Goal: Task Accomplishment & Management: Use online tool/utility

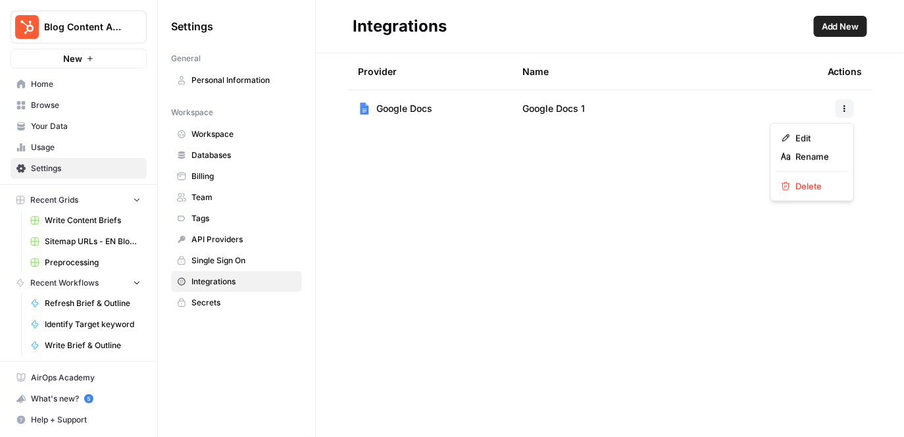
click at [85, 215] on span "Write Content Briefs" at bounding box center [93, 221] width 96 height 12
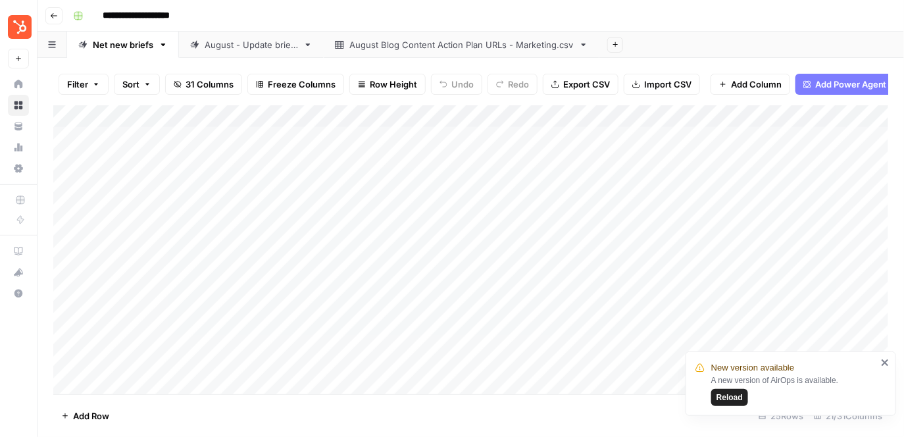
click at [155, 145] on div "Add Column" at bounding box center [471, 250] width 836 height 290
click at [155, 163] on div "Add Column" at bounding box center [471, 250] width 836 height 290
click at [144, 143] on div "Add Column" at bounding box center [471, 250] width 836 height 290
click at [155, 140] on div "Add Column" at bounding box center [471, 250] width 836 height 290
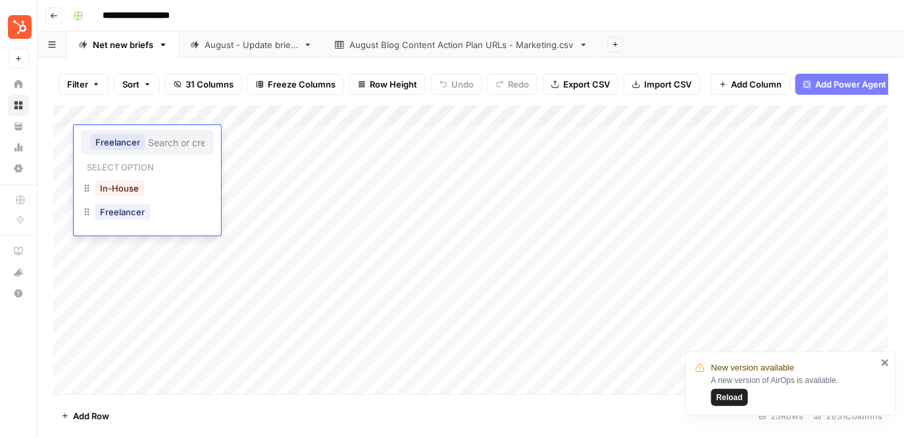
click at [155, 140] on input "text" at bounding box center [176, 142] width 57 height 12
click at [126, 273] on div "Add Column" at bounding box center [471, 250] width 836 height 290
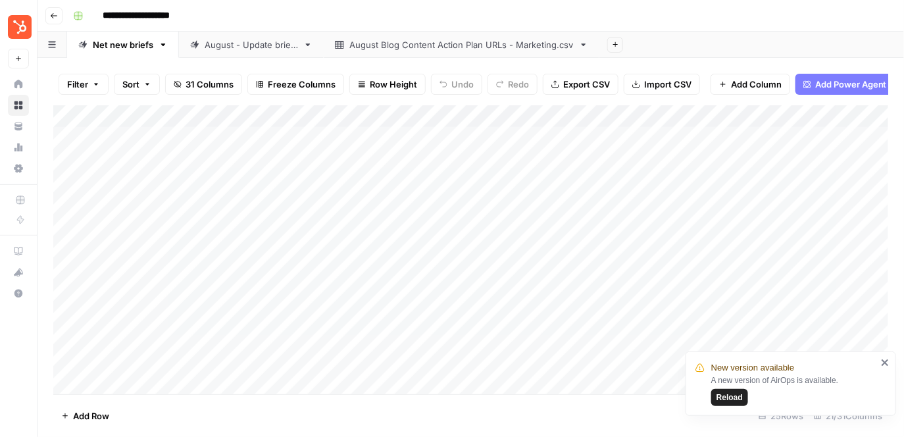
click at [409, 48] on div "August Blog Content Action Plan URLs - Marketing.csv" at bounding box center [462, 44] width 224 height 13
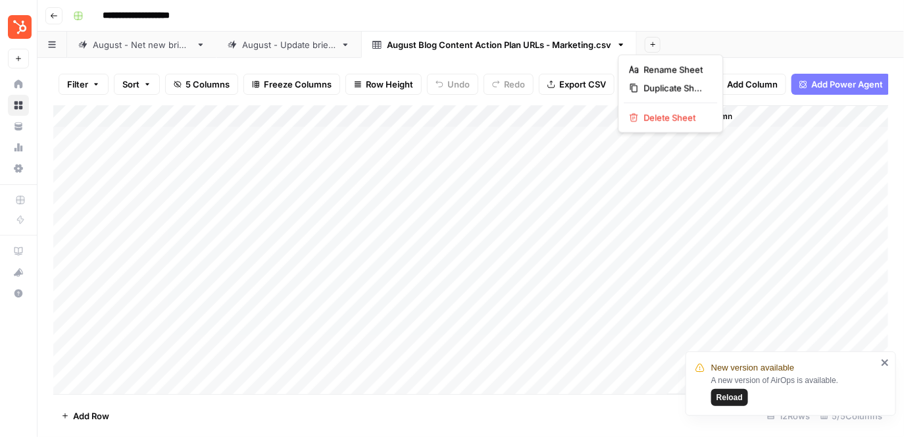
click at [624, 45] on icon "button" at bounding box center [621, 44] width 9 height 9
click at [650, 124] on button "Delete Sheet" at bounding box center [671, 118] width 93 height 18
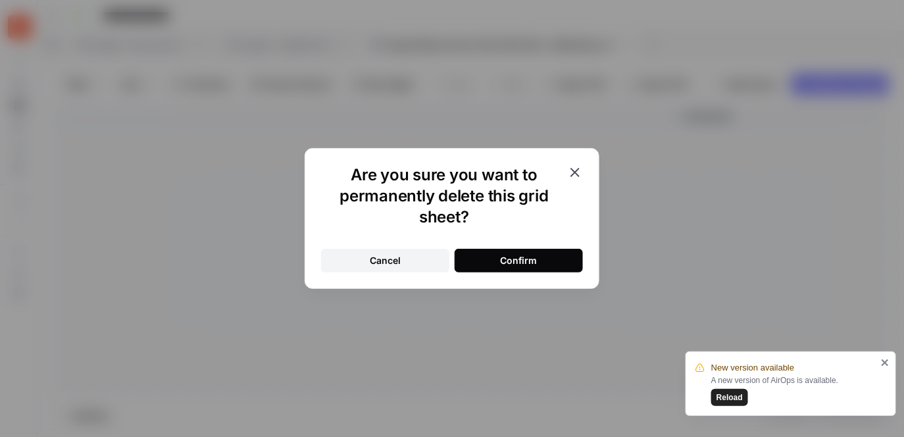
click at [528, 255] on div "Confirm" at bounding box center [519, 260] width 37 height 13
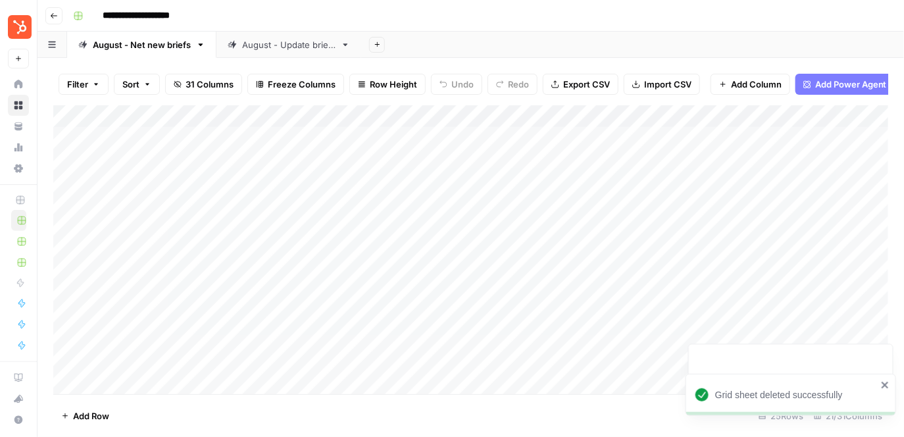
click at [299, 59] on div "Filter Sort 31 Columns Freeze Columns Row Height Undo Redo Export CSV Import CS…" at bounding box center [471, 247] width 867 height 379
click at [288, 45] on div "August - Update briefs" at bounding box center [288, 44] width 93 height 13
click at [150, 41] on div "August - Net new briefs" at bounding box center [142, 44] width 98 height 13
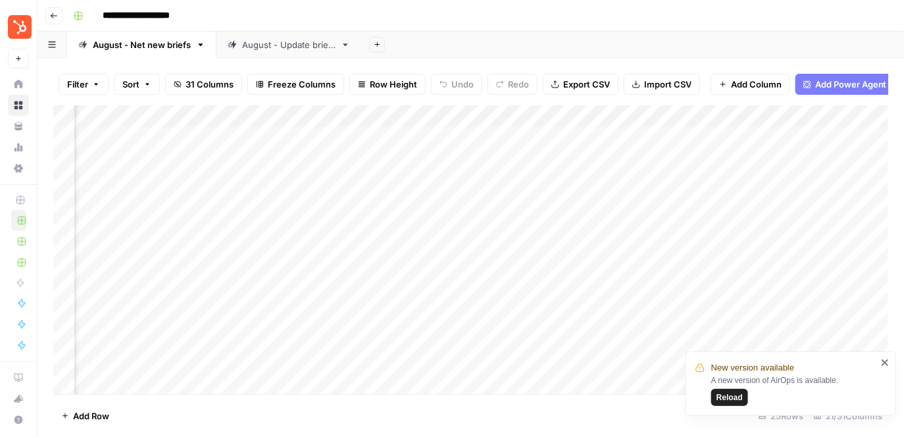
scroll to position [0, 2145]
click at [665, 113] on div "Add Column" at bounding box center [471, 250] width 836 height 290
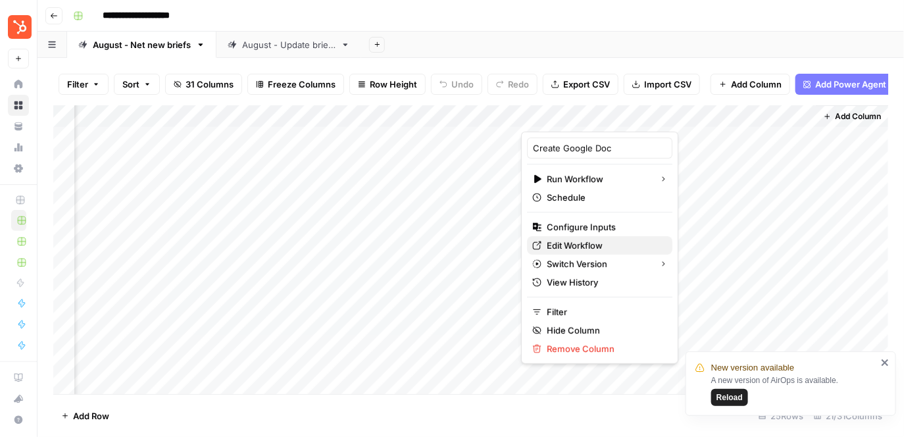
click at [597, 246] on span "Edit Workflow" at bounding box center [604, 245] width 115 height 13
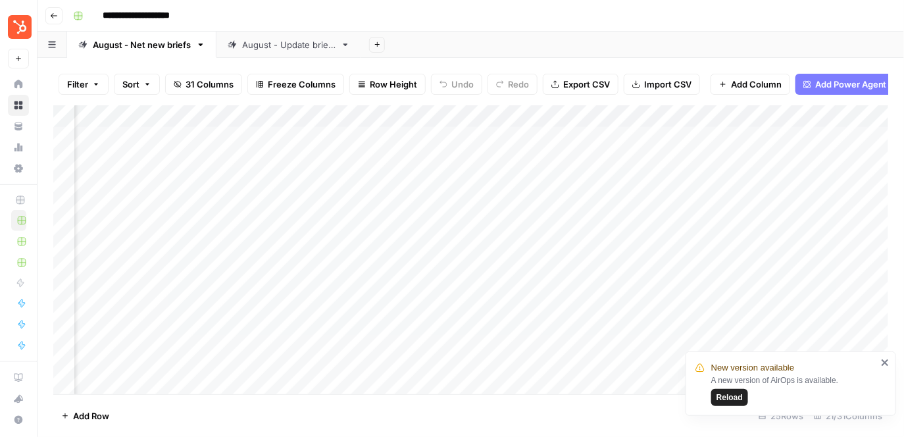
scroll to position [0, 0]
click at [140, 138] on div "Add Column" at bounding box center [471, 250] width 836 height 290
click at [147, 135] on div "Add Column" at bounding box center [471, 250] width 836 height 290
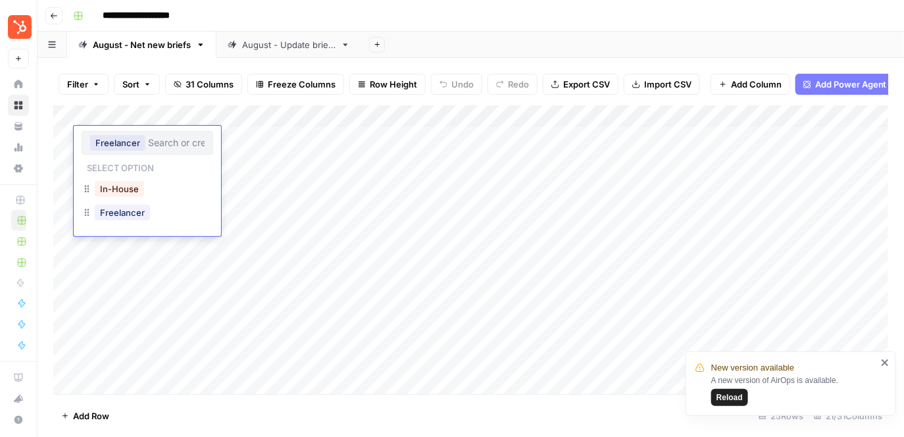
click at [147, 135] on div "Freelancer" at bounding box center [148, 143] width 132 height 24
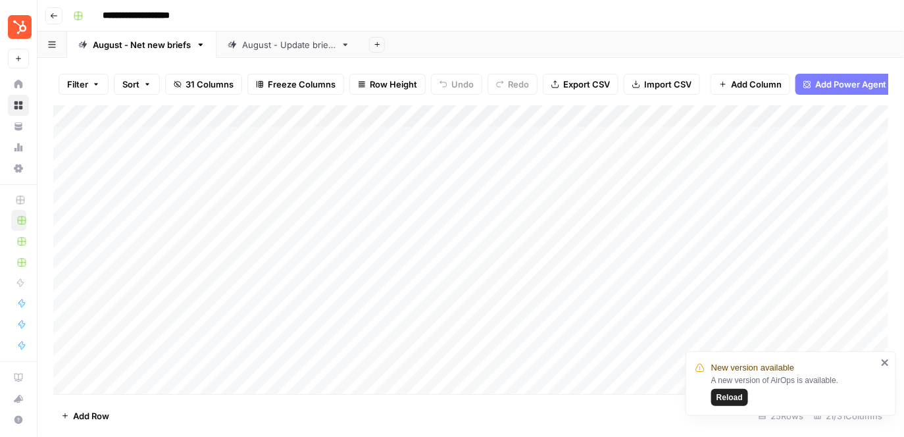
click at [156, 266] on div "Add Column" at bounding box center [471, 250] width 836 height 290
click at [183, 115] on div "Add Column" at bounding box center [471, 250] width 836 height 290
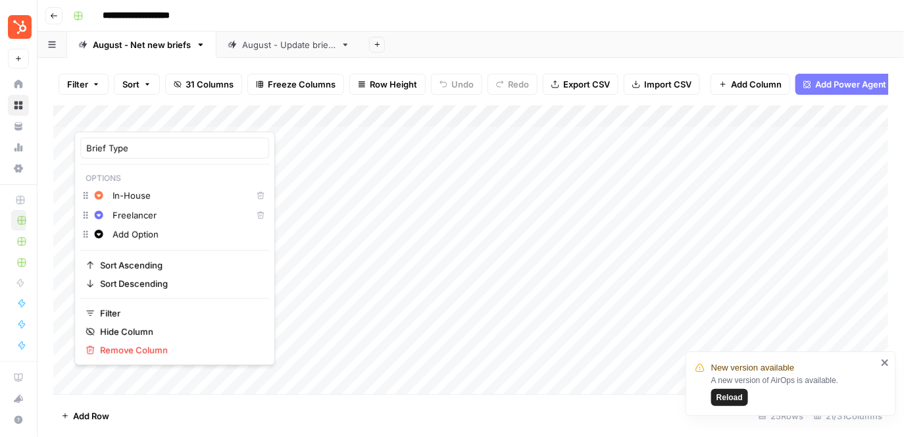
click at [148, 215] on input "Freelancer" at bounding box center [180, 215] width 134 height 13
click at [165, 216] on input "Freelancer" at bounding box center [180, 215] width 134 height 13
type input "Freelance Network"
click at [95, 377] on div "Add Column" at bounding box center [471, 250] width 836 height 290
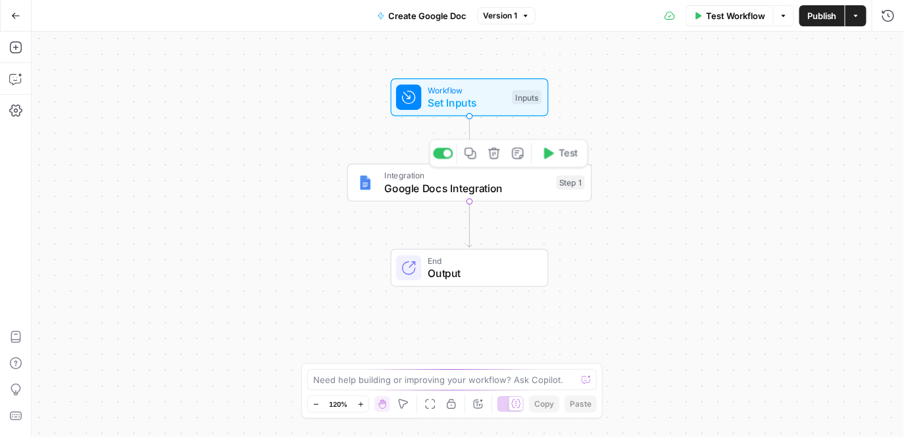
click at [446, 196] on div "Integration Google Docs Integration Step 1 Copy step Delete step Add Note Test" at bounding box center [470, 183] width 245 height 38
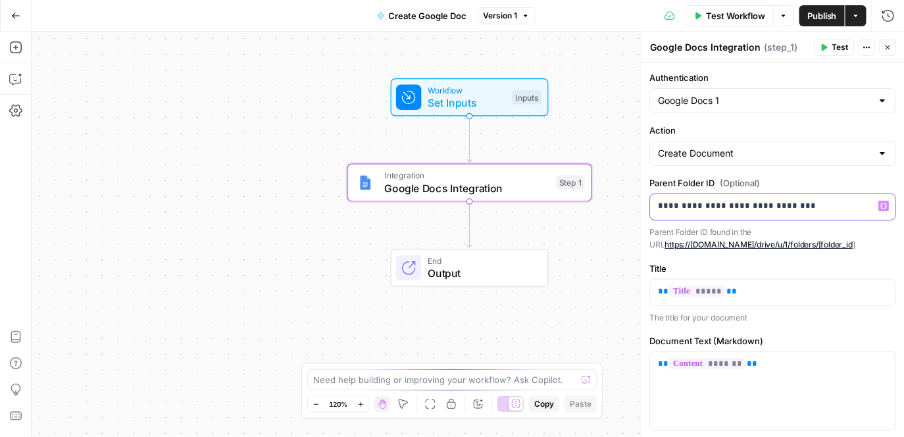
click at [794, 205] on p "**********" at bounding box center [774, 205] width 230 height 13
click at [729, 200] on p "**********" at bounding box center [774, 205] width 230 height 13
click at [834, 20] on span "Publish" at bounding box center [823, 15] width 30 height 13
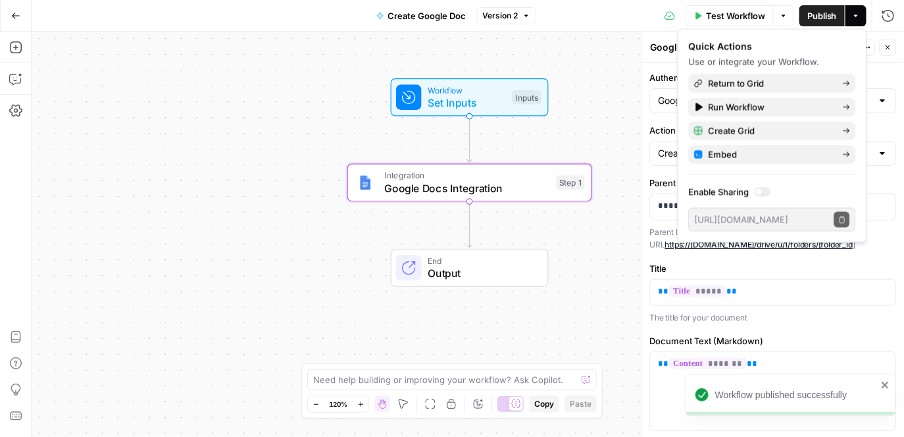
scroll to position [30, 0]
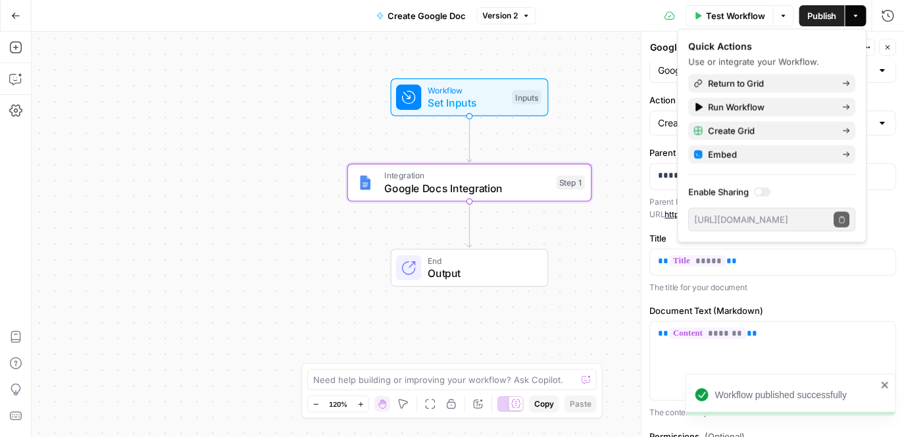
click at [773, 294] on div "**********" at bounding box center [773, 287] width 263 height 509
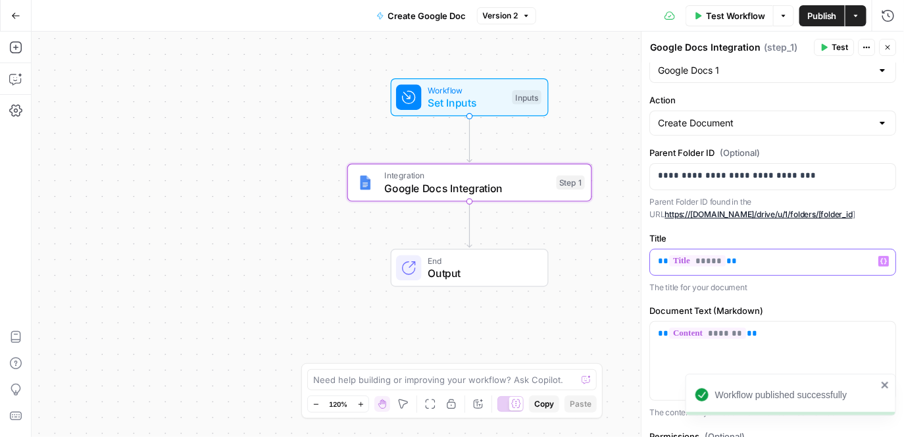
click at [739, 263] on p "** ***** **" at bounding box center [774, 261] width 230 height 13
click at [656, 263] on div "** ***** **" at bounding box center [774, 262] width 246 height 26
click at [677, 267] on div "******* ** ***** **" at bounding box center [774, 262] width 246 height 26
click at [689, 260] on p "******* ** ***** **" at bounding box center [774, 261] width 230 height 13
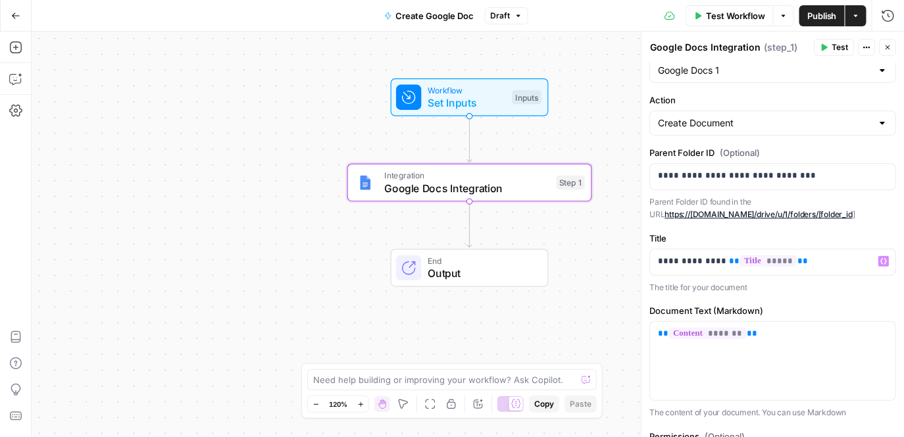
click at [829, 18] on span "Publish" at bounding box center [823, 15] width 30 height 13
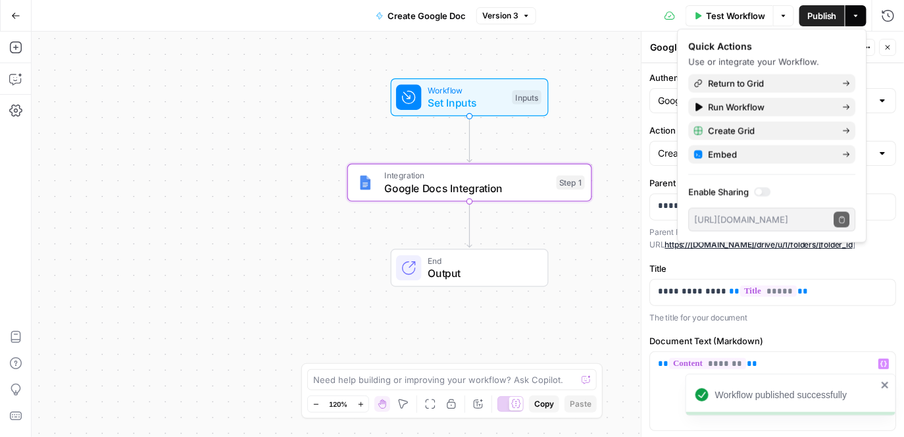
scroll to position [134, 0]
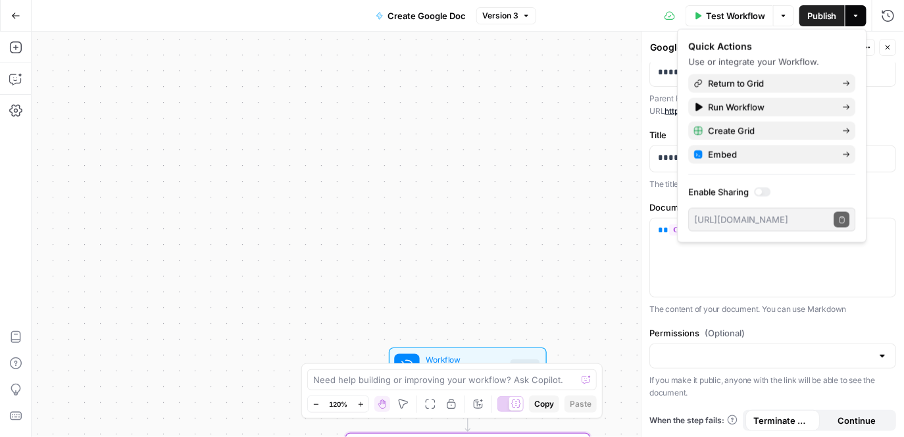
click at [16, 11] on icon "button" at bounding box center [15, 15] width 9 height 9
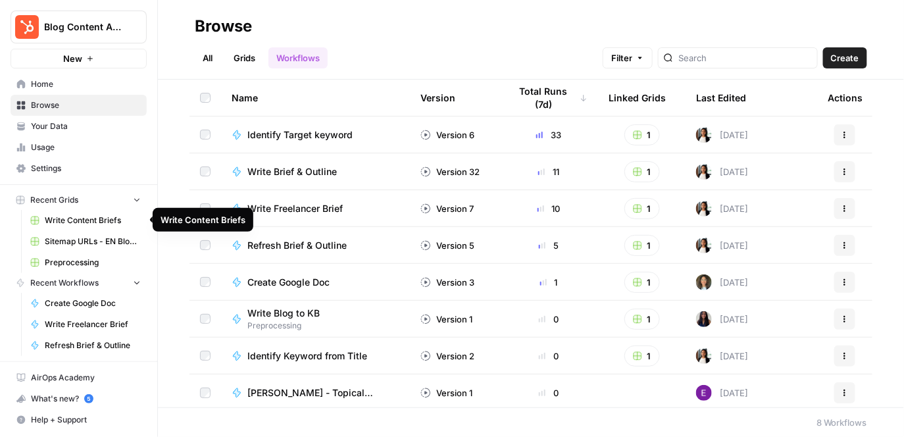
click at [57, 213] on link "Write Content Briefs" at bounding box center [85, 220] width 122 height 21
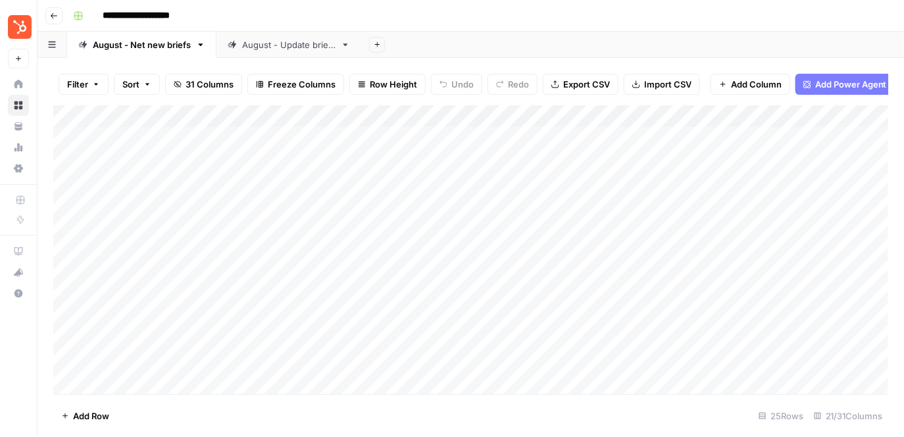
click at [234, 56] on link "August - Update briefs" at bounding box center [289, 45] width 145 height 26
click at [163, 42] on div "August - Net new briefs" at bounding box center [142, 44] width 98 height 13
click at [134, 132] on div "Add Column" at bounding box center [471, 250] width 836 height 290
click at [249, 146] on div "Add Column" at bounding box center [471, 250] width 836 height 290
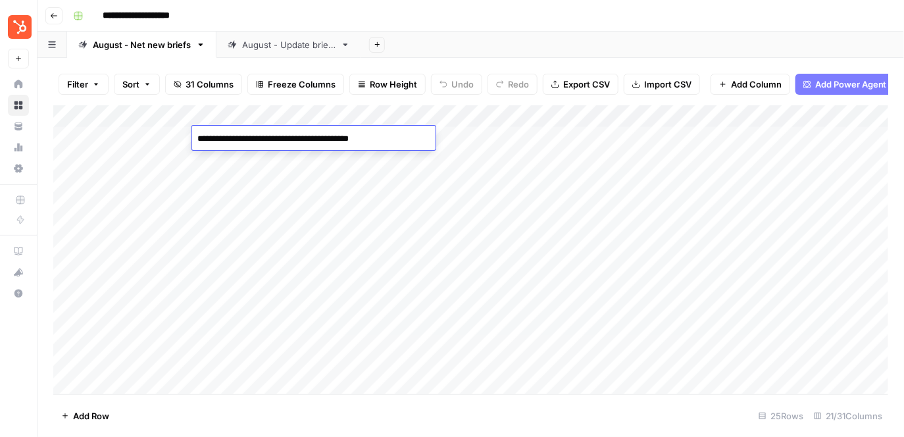
click at [266, 202] on div "Add Column" at bounding box center [471, 250] width 836 height 290
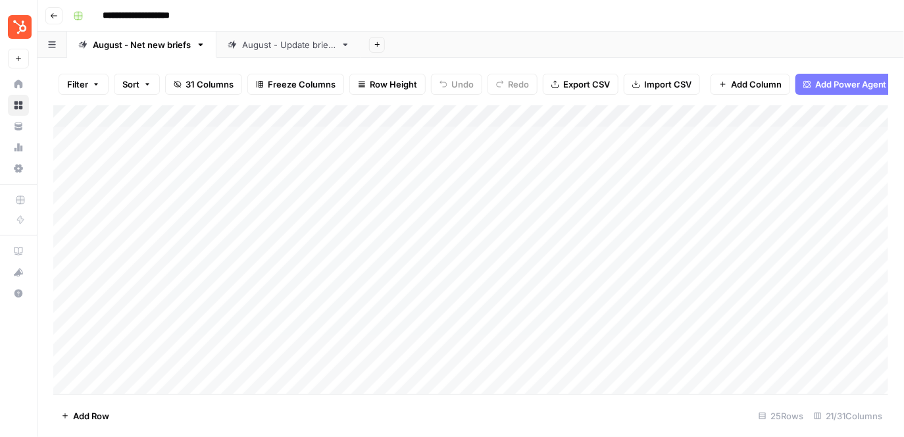
click at [370, 122] on div "Add Column" at bounding box center [471, 250] width 836 height 290
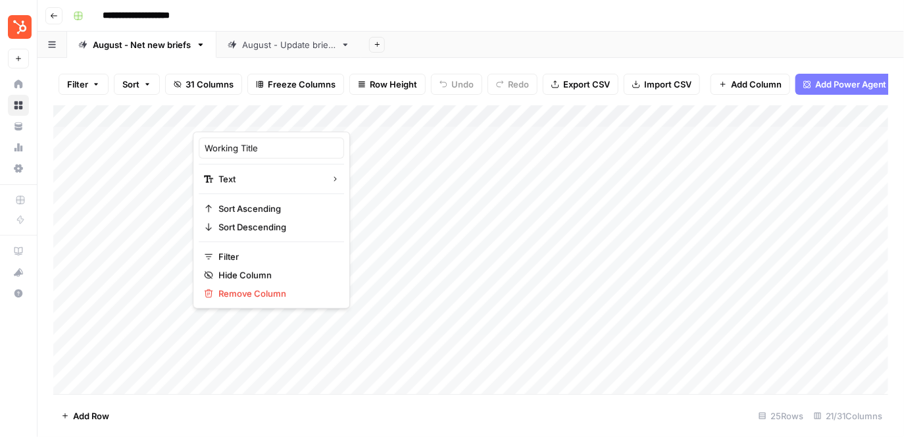
click at [427, 113] on div at bounding box center [314, 118] width 242 height 26
click at [425, 117] on div at bounding box center [314, 118] width 242 height 26
click at [396, 142] on div "Add Column" at bounding box center [471, 250] width 836 height 290
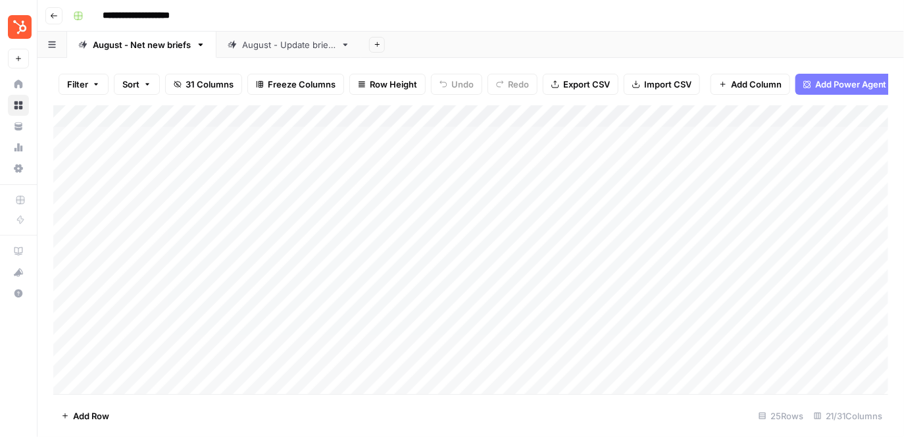
click at [416, 113] on div "Add Column" at bounding box center [471, 250] width 836 height 290
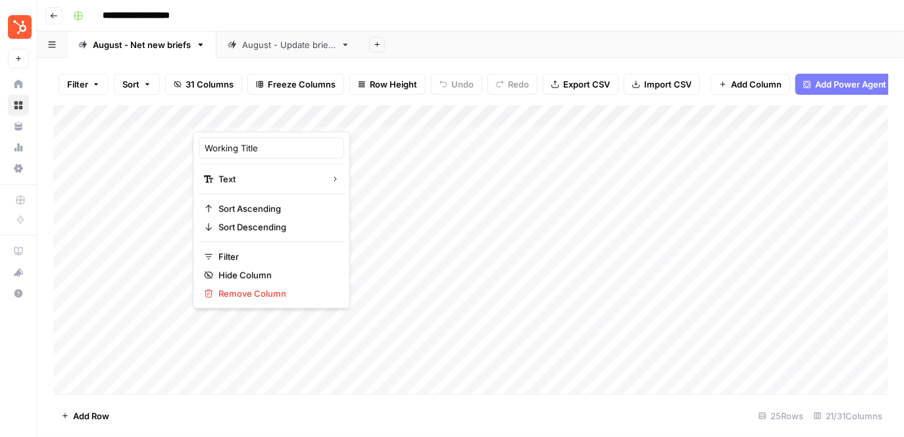
click at [477, 118] on div "Add Column" at bounding box center [471, 250] width 836 height 290
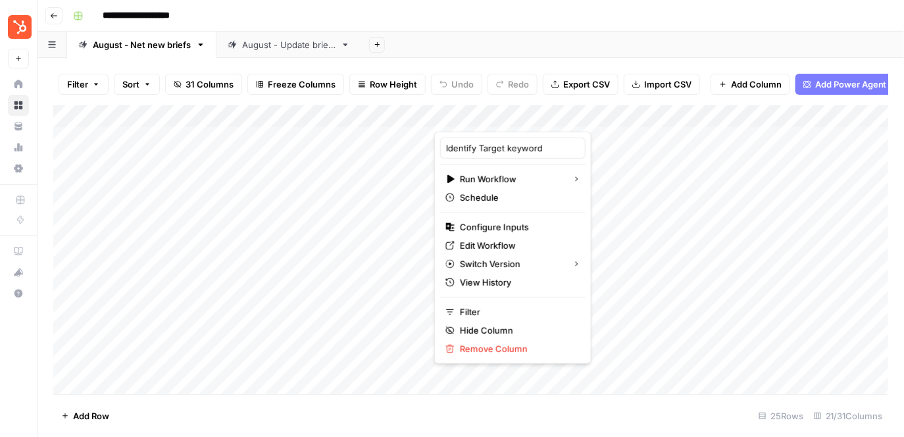
click at [328, 194] on div "Add Column" at bounding box center [471, 250] width 836 height 290
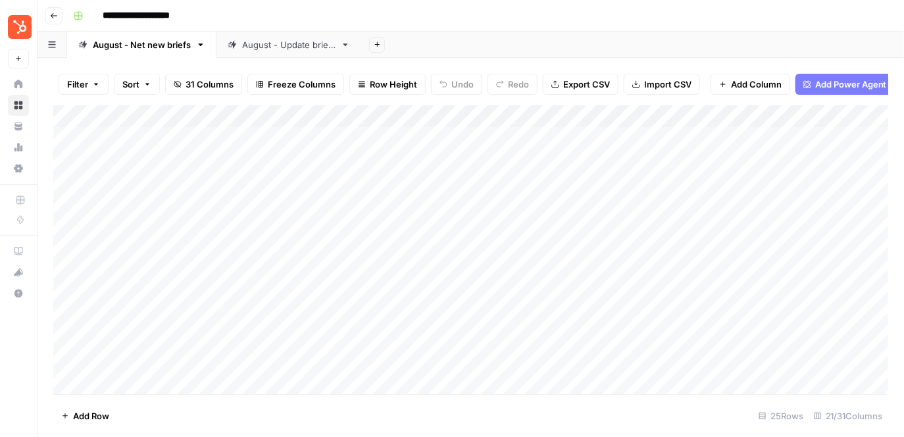
click at [279, 46] on div "August - Update briefs" at bounding box center [288, 44] width 93 height 13
click at [379, 45] on icon "button" at bounding box center [377, 44] width 7 height 7
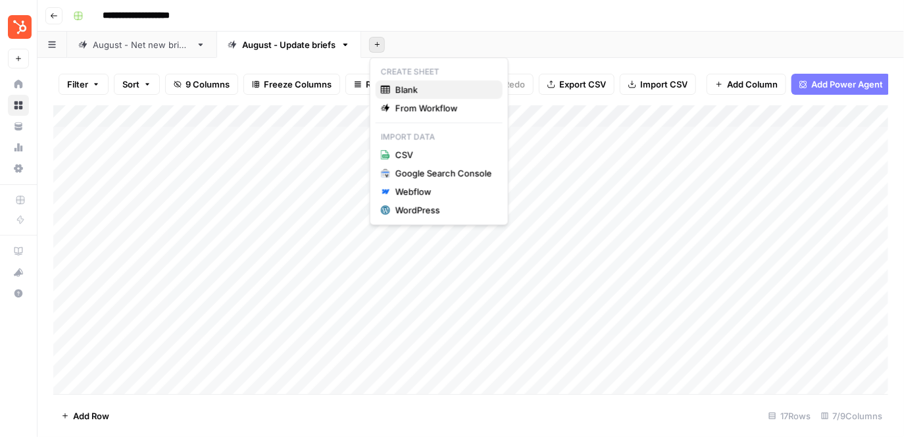
click at [421, 96] on button "Blank" at bounding box center [439, 89] width 127 height 18
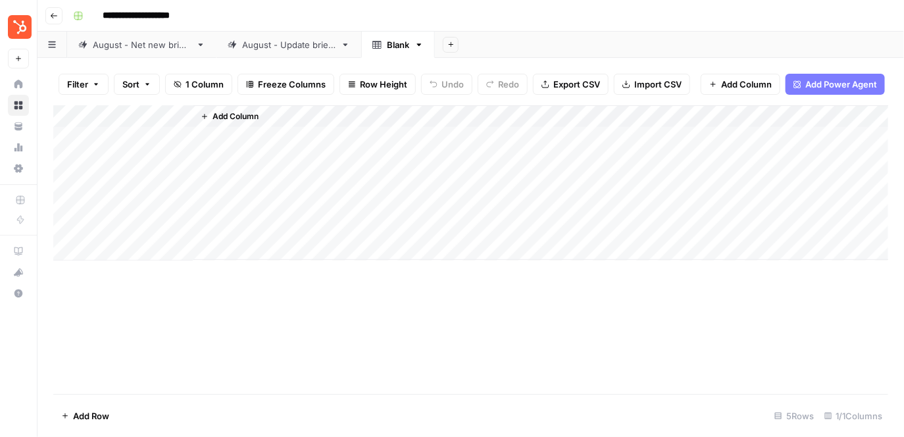
click at [393, 43] on div "Blank" at bounding box center [398, 44] width 22 height 13
type input "**********"
click at [158, 115] on div "Add Column" at bounding box center [471, 182] width 836 height 155
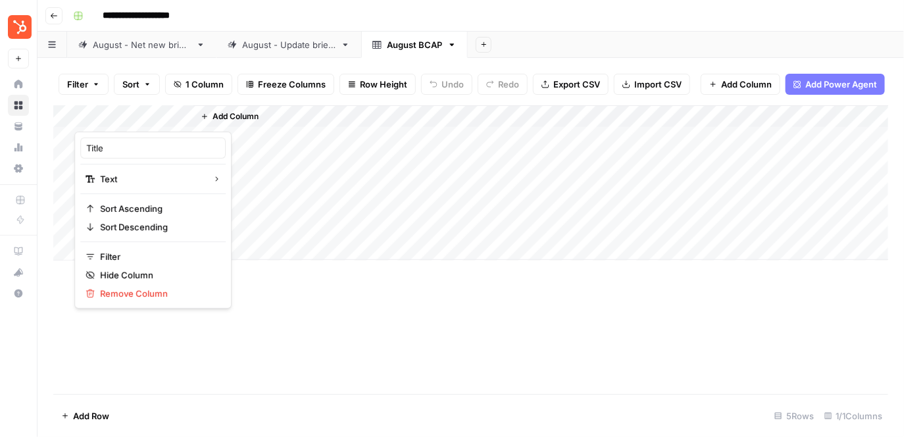
click at [233, 116] on span "Add Column" at bounding box center [236, 117] width 46 height 12
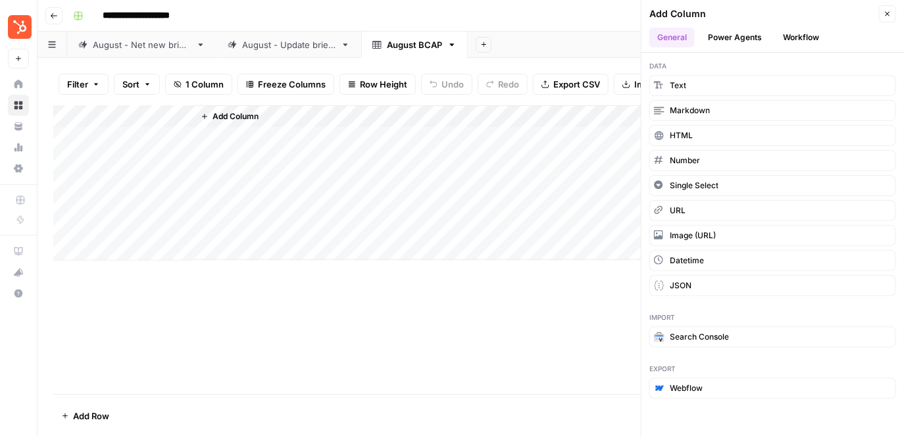
click at [731, 36] on button "Power Agents" at bounding box center [735, 38] width 70 height 20
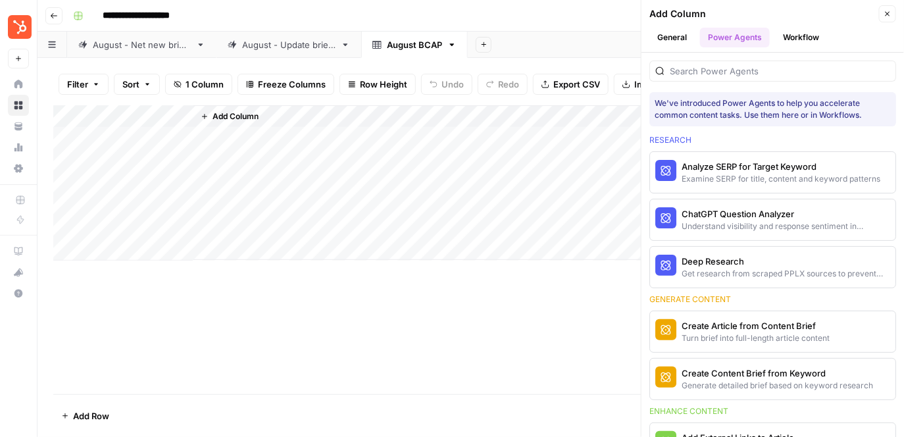
click at [886, 16] on icon "button" at bounding box center [888, 14] width 8 height 8
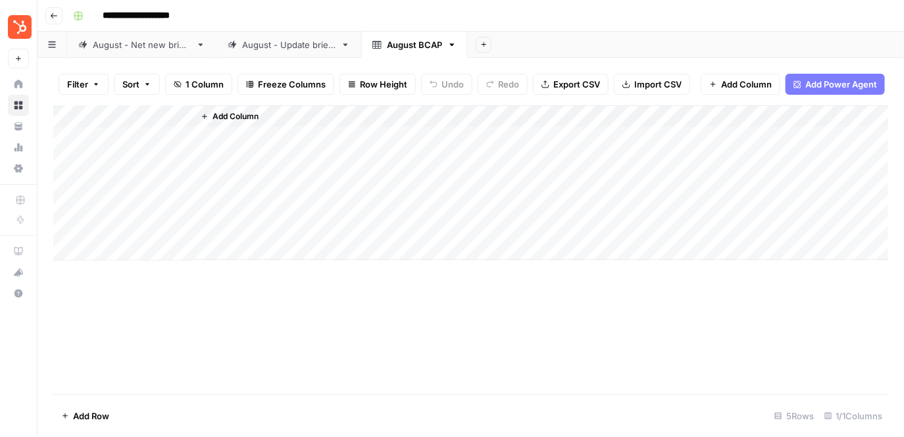
click at [240, 117] on span "Add Column" at bounding box center [236, 117] width 46 height 12
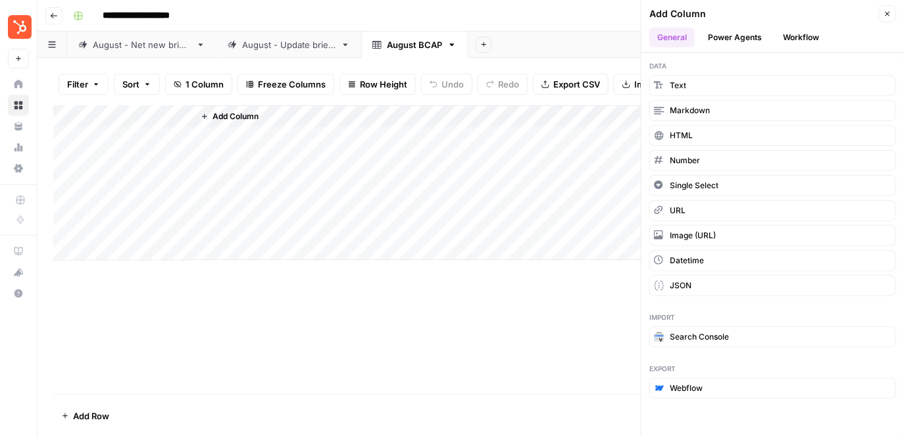
click at [732, 39] on button "Power Agents" at bounding box center [735, 38] width 70 height 20
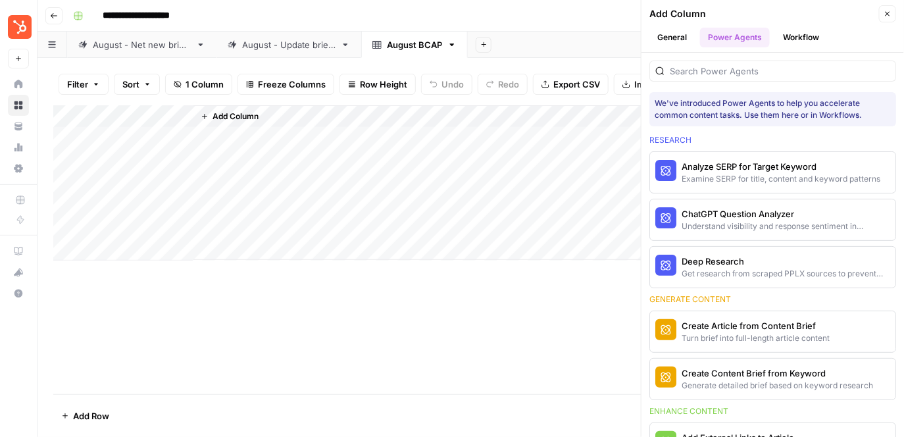
click at [796, 39] on button "Workflow" at bounding box center [801, 38] width 52 height 20
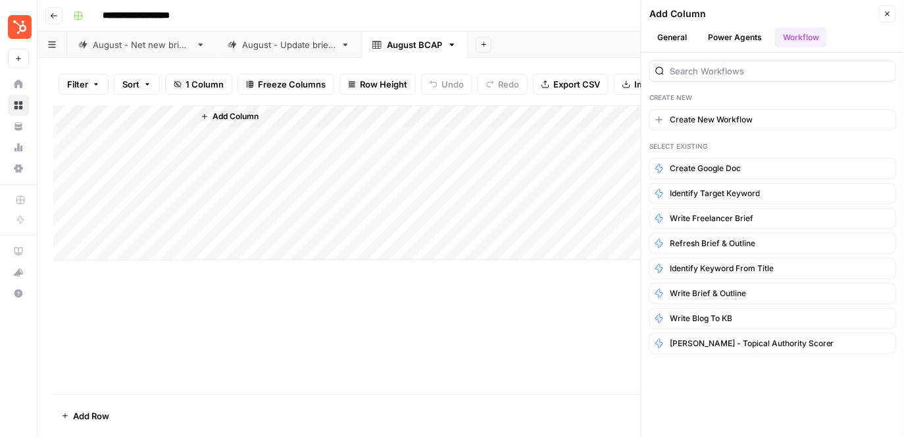
click at [894, 16] on button "Close" at bounding box center [887, 13] width 17 height 17
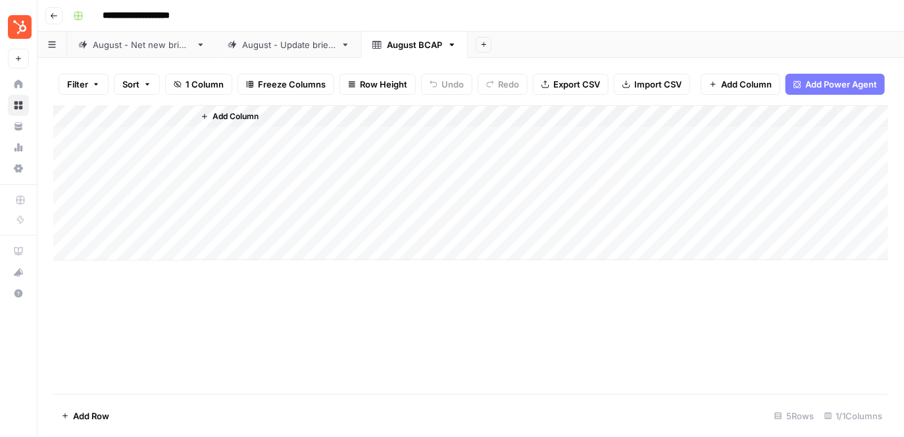
click at [297, 55] on link "August - Update briefs" at bounding box center [289, 45] width 145 height 26
click at [163, 57] on link "August - Net new briefs" at bounding box center [141, 45] width 149 height 26
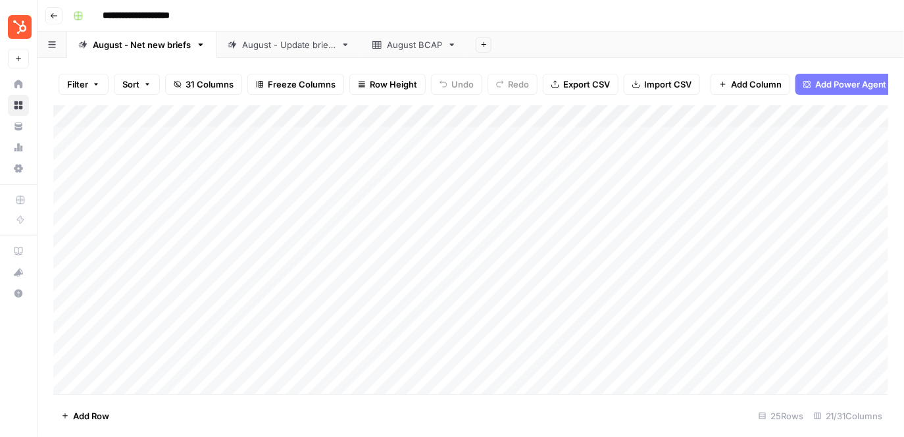
click at [422, 42] on div "August BCAP" at bounding box center [414, 44] width 55 height 13
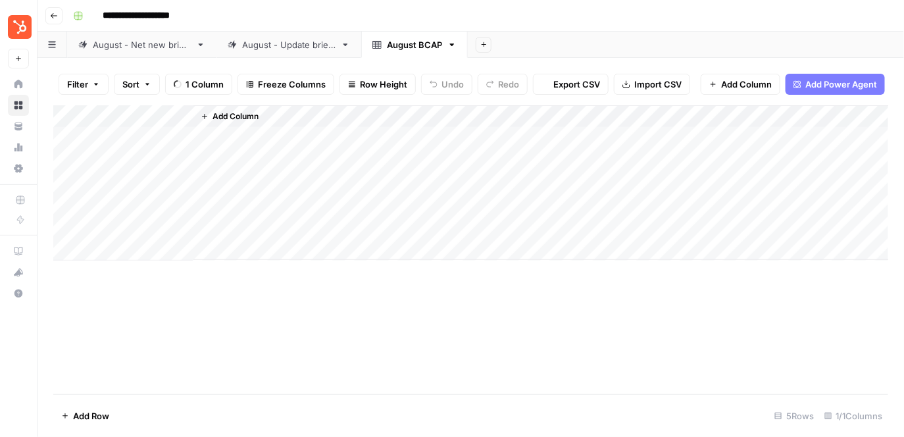
click at [456, 49] on icon "button" at bounding box center [452, 44] width 9 height 9
click at [482, 116] on span "Delete Sheet" at bounding box center [505, 117] width 63 height 13
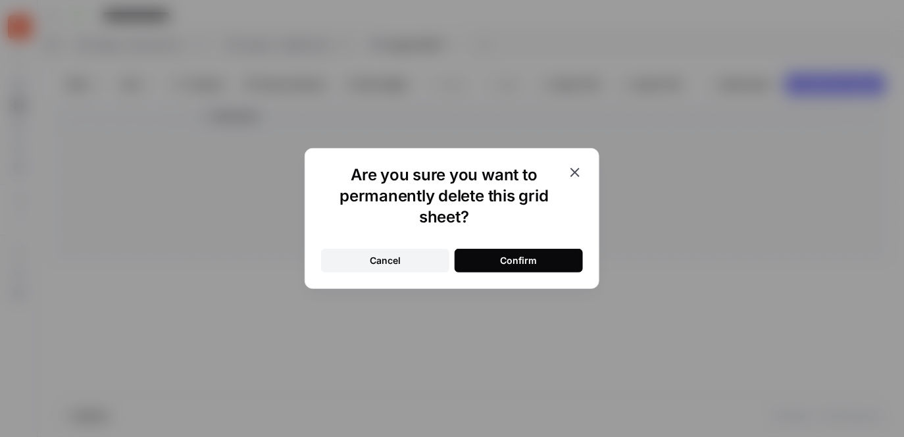
click at [504, 259] on div "Confirm" at bounding box center [519, 260] width 37 height 13
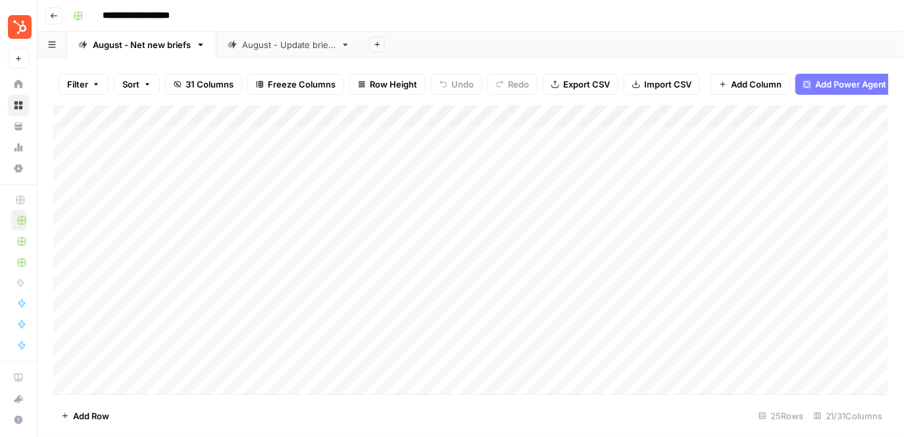
click at [183, 115] on div "Add Column" at bounding box center [471, 250] width 836 height 290
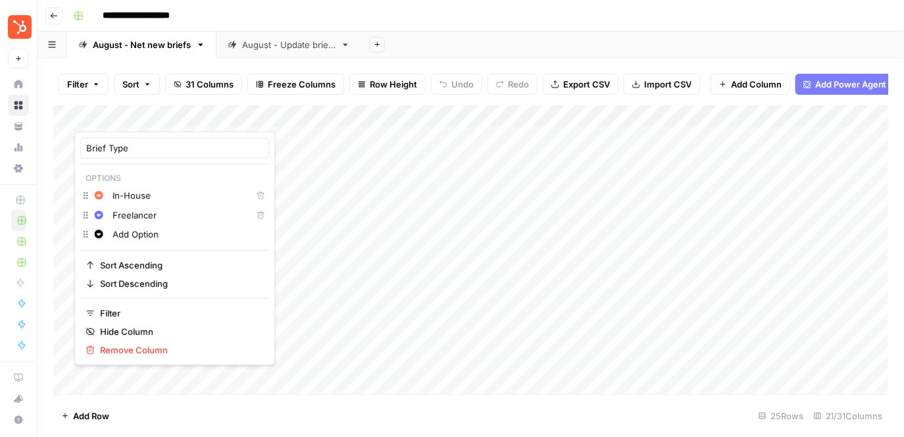
click at [148, 216] on input "Freelancer" at bounding box center [180, 215] width 134 height 13
click at [169, 216] on input "Freelancer" at bounding box center [180, 215] width 134 height 13
type input "Freelance Network"
click at [140, 126] on div at bounding box center [133, 118] width 119 height 26
click at [119, 405] on footer "Add Row 25 Rows 21/31 Columns" at bounding box center [470, 415] width 835 height 43
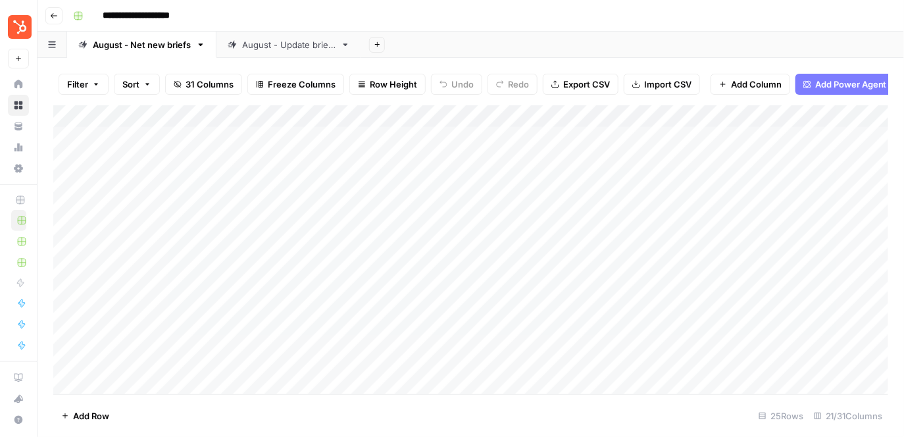
click at [178, 133] on div "Add Column" at bounding box center [471, 250] width 836 height 290
click at [176, 139] on div "Add Column" at bounding box center [471, 250] width 836 height 290
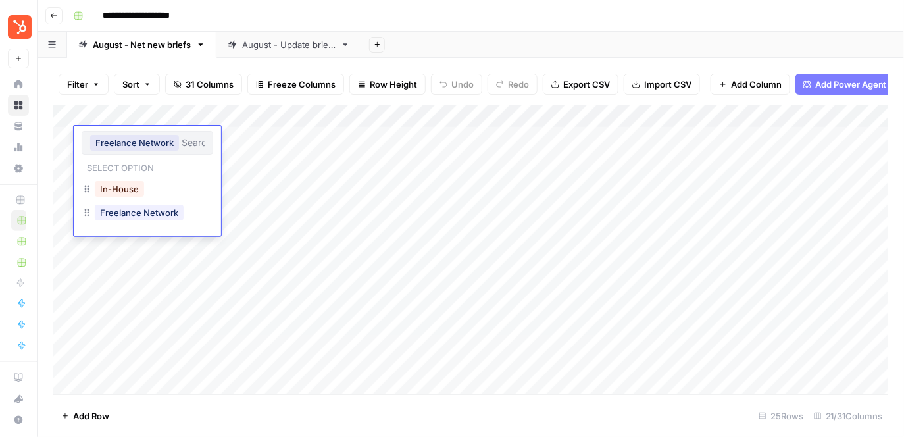
click at [155, 186] on div "In-House" at bounding box center [148, 190] width 132 height 24
click at [162, 117] on div "Add Column" at bounding box center [471, 250] width 836 height 290
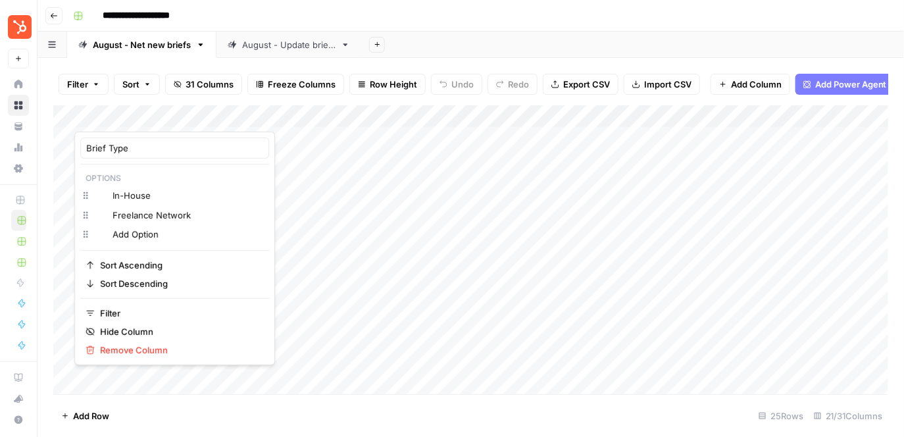
click at [182, 115] on div at bounding box center [133, 118] width 119 height 26
click at [183, 194] on input "In-House" at bounding box center [180, 195] width 134 height 13
type input "Internal"
click at [85, 83] on span "Filter" at bounding box center [77, 84] width 21 height 13
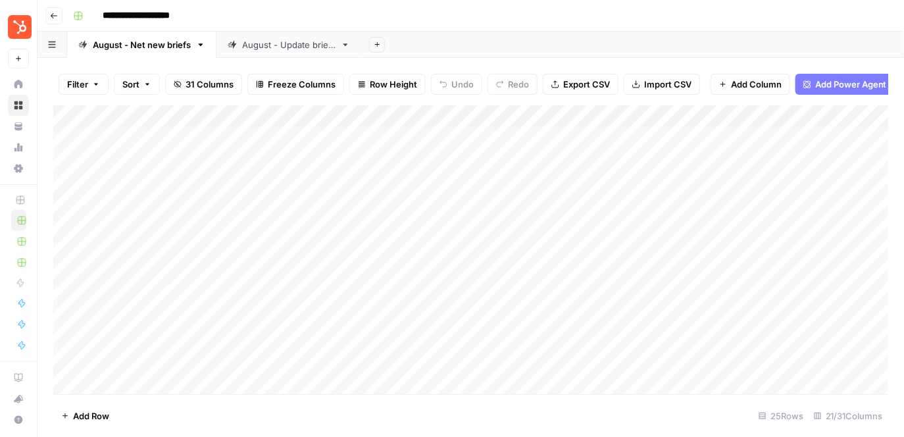
click at [178, 54] on link "August - Net new briefs" at bounding box center [141, 45] width 149 height 26
click at [290, 45] on div "August - Update briefs" at bounding box center [288, 44] width 93 height 13
click at [163, 113] on div "Add Column" at bounding box center [471, 250] width 836 height 290
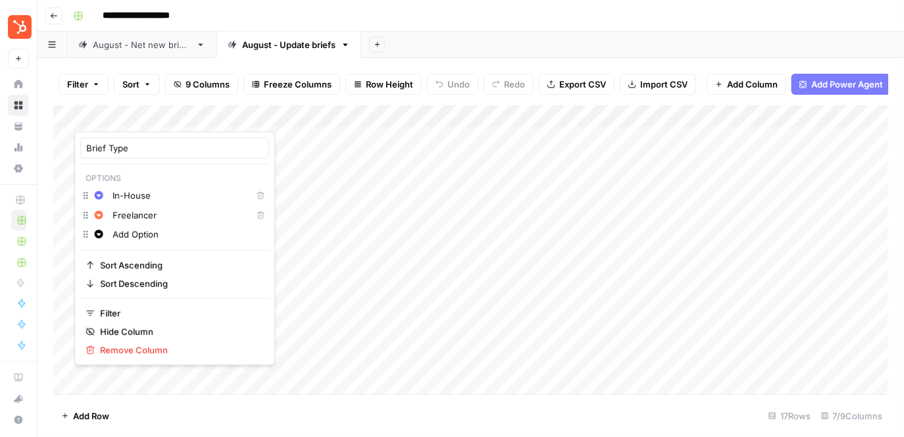
click at [150, 192] on input "In-House" at bounding box center [180, 195] width 134 height 13
drag, startPoint x: 153, startPoint y: 192, endPoint x: 121, endPoint y: 192, distance: 32.3
click at [121, 192] on input "In-House" at bounding box center [180, 195] width 134 height 13
type input "Internal"
click at [131, 115] on div at bounding box center [133, 118] width 119 height 26
